Goal: Transaction & Acquisition: Download file/media

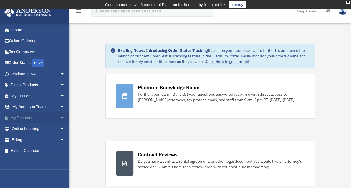
click at [60, 116] on span "arrow_drop_down" at bounding box center [65, 117] width 11 height 11
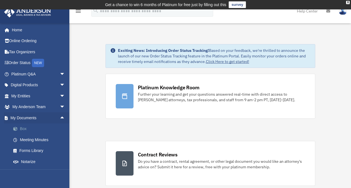
click at [24, 127] on link "Box" at bounding box center [41, 128] width 66 height 11
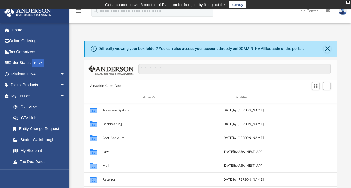
scroll to position [23, 0]
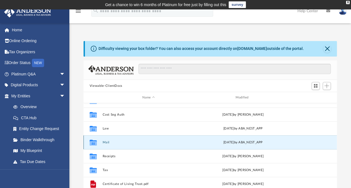
click at [106, 141] on button "Mail" at bounding box center [148, 143] width 92 height 4
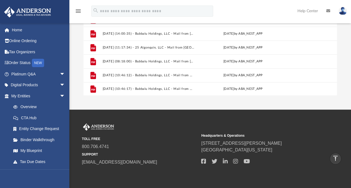
scroll to position [111, 0]
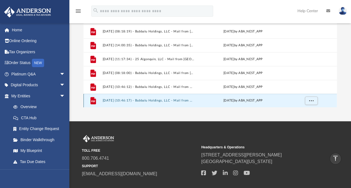
click at [120, 99] on button "2025.07.29 (10:46:17) - Bubbalu Holdings, LLC - Mail from Dorchester County Dep…" at bounding box center [148, 101] width 92 height 4
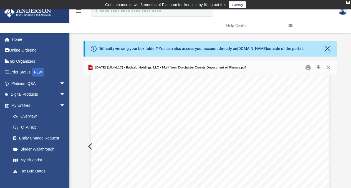
scroll to position [28, 0]
click at [326, 66] on button "Close" at bounding box center [328, 67] width 10 height 9
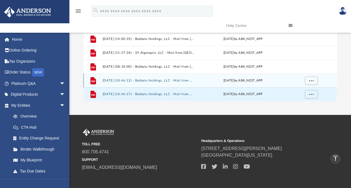
click at [168, 79] on button "2025.07.29 (10:46:12) - Bubbalu Holdings, LLC - Mail from Dorchester County Dep…" at bounding box center [148, 81] width 92 height 4
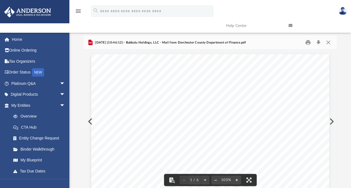
scroll to position [0, 0]
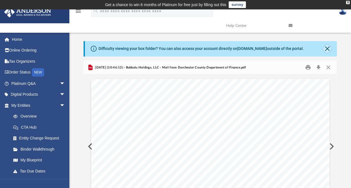
click at [328, 48] on button "Close" at bounding box center [327, 49] width 8 height 8
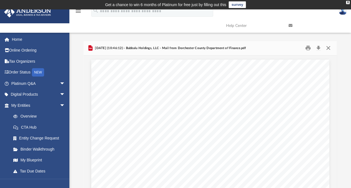
click at [328, 49] on button "Close" at bounding box center [328, 48] width 10 height 9
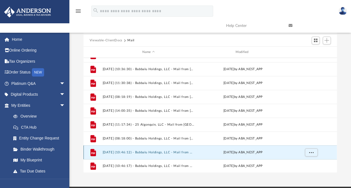
scroll to position [83, 0]
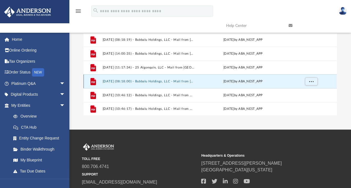
click at [155, 81] on button "2025.07.09 (08:18:00) - Bubbalu Holdings, LLC - Mail from DORCHESTER COUNTY SAN…" at bounding box center [148, 82] width 92 height 4
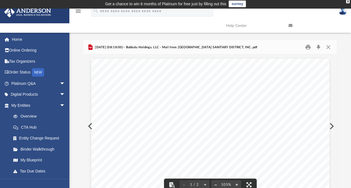
scroll to position [0, 0]
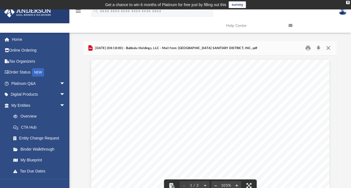
click at [330, 46] on button "Close" at bounding box center [328, 48] width 10 height 9
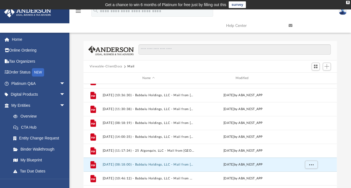
click at [111, 65] on button "Viewable-ClientDocs" at bounding box center [106, 66] width 33 height 5
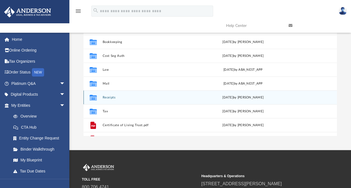
scroll to position [55, 0]
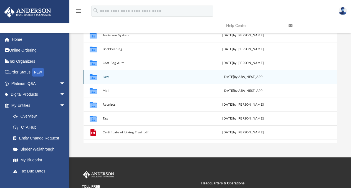
click at [105, 75] on button "Law" at bounding box center [148, 77] width 92 height 4
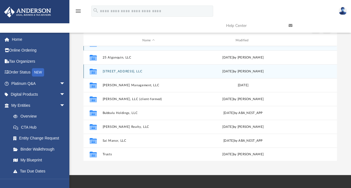
scroll to position [83, 0]
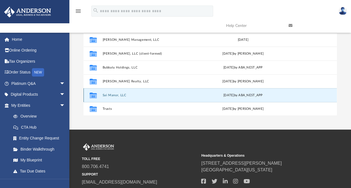
click at [114, 94] on button "Sai Manor, LLC" at bounding box center [148, 95] width 92 height 4
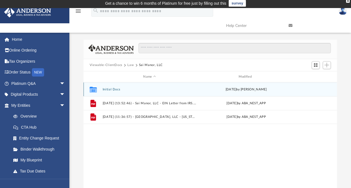
scroll to position [0, 0]
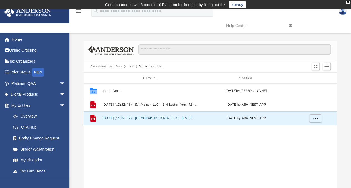
click at [142, 117] on button "[DATE] (11:36:57) - [GEOGRAPHIC_DATA], LLC - [US_STATE] Franchise from [US_STAT…" at bounding box center [149, 119] width 94 height 4
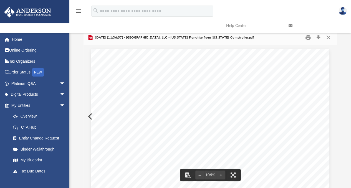
click at [318, 36] on link at bounding box center [315, 26] width 62 height 22
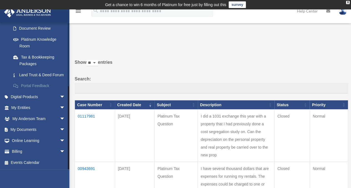
scroll to position [107, 0]
click at [60, 128] on span "arrow_drop_down" at bounding box center [65, 129] width 11 height 11
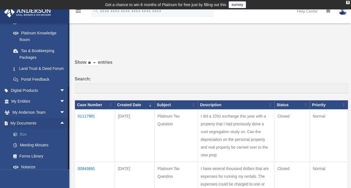
click at [23, 140] on link "Box" at bounding box center [41, 134] width 66 height 11
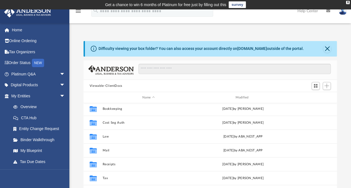
scroll to position [23, 0]
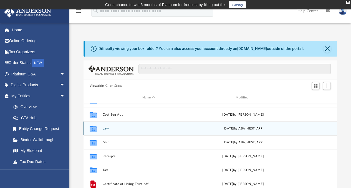
click at [106, 126] on div "Collaborated Folder Law yesterday by ABA_NEST_APP" at bounding box center [209, 128] width 253 height 14
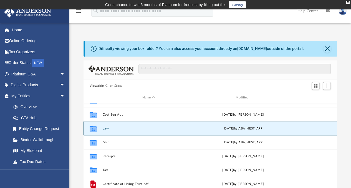
click at [105, 127] on button "Law" at bounding box center [148, 129] width 92 height 4
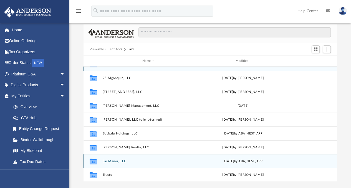
scroll to position [55, 0]
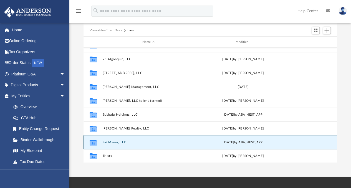
click at [113, 141] on button "Sai Manor, LLC" at bounding box center [148, 143] width 92 height 4
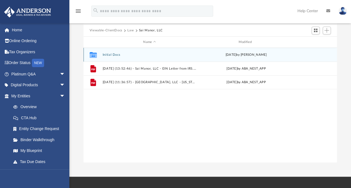
scroll to position [0, 0]
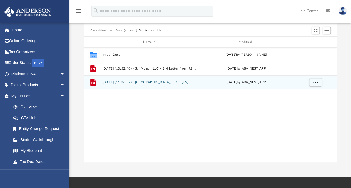
click at [152, 81] on button "[DATE] (11:36:57) - [GEOGRAPHIC_DATA], LLC - [US_STATE] Franchise from [US_STAT…" at bounding box center [149, 83] width 94 height 4
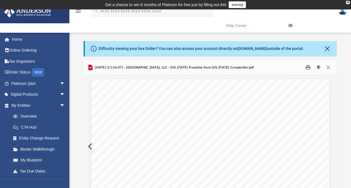
click at [319, 67] on button "Download" at bounding box center [318, 67] width 10 height 9
click at [328, 47] on button "Close" at bounding box center [327, 49] width 8 height 8
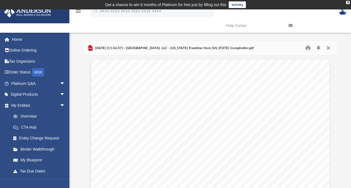
click at [329, 49] on button "Close" at bounding box center [328, 48] width 10 height 9
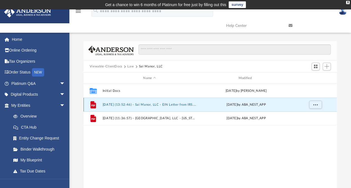
click at [124, 103] on button "[DATE] (13:52:46) - Sai Manor, LLC - EIN Letter from IRS.pdf" at bounding box center [149, 105] width 94 height 4
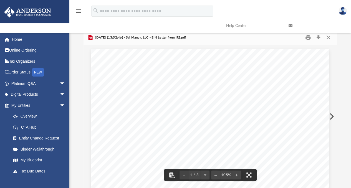
click at [318, 36] on link at bounding box center [315, 26] width 62 height 22
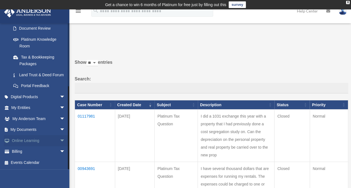
scroll to position [107, 0]
click at [34, 127] on link "My Documents arrow_drop_down" at bounding box center [39, 129] width 70 height 11
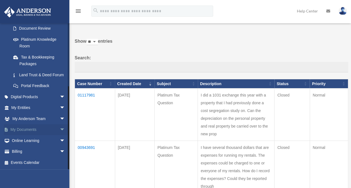
scroll to position [28, 0]
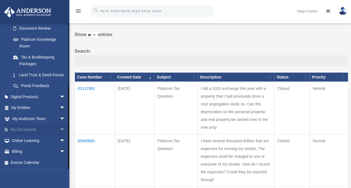
click at [26, 128] on link "My Documents arrow_drop_down" at bounding box center [39, 129] width 70 height 11
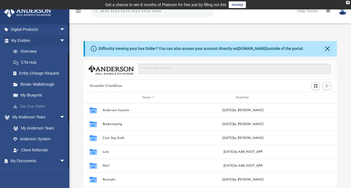
scroll to position [83, 0]
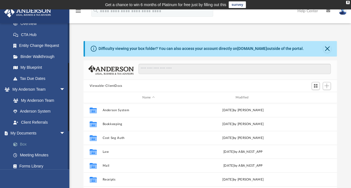
click at [25, 144] on link "Box" at bounding box center [41, 144] width 66 height 11
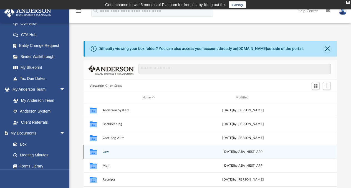
click at [107, 153] on button "Law" at bounding box center [148, 152] width 92 height 4
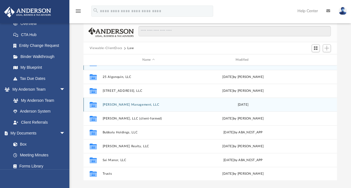
scroll to position [55, 0]
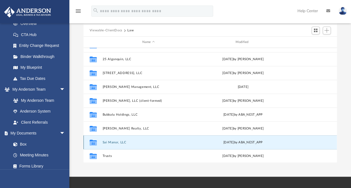
click at [113, 142] on button "Sai Manor, LLC" at bounding box center [148, 143] width 92 height 4
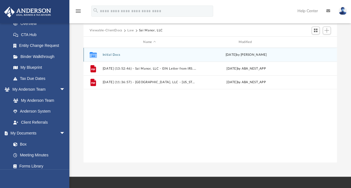
scroll to position [0, 0]
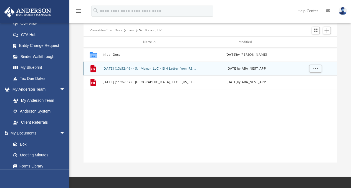
click at [139, 67] on button "[DATE] (13:52:46) - Sai Manor, LLC - EIN Letter from IRS.pdf" at bounding box center [149, 69] width 94 height 4
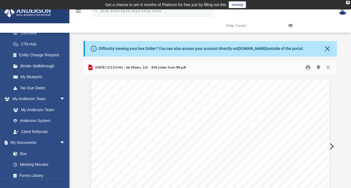
click at [319, 67] on button "Download" at bounding box center [318, 67] width 10 height 9
